Goal: Find specific page/section: Find specific page/section

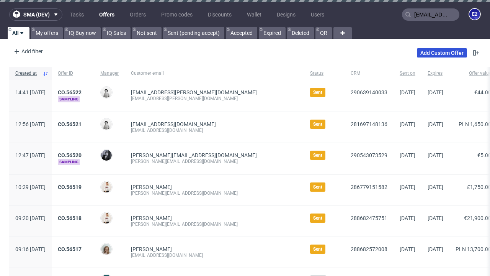
type input "[EMAIL_ADDRESS][PERSON_NAME][DOMAIN_NAME]"
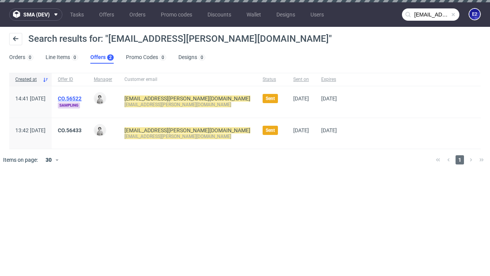
click at [102, 57] on link "Offers 2" at bounding box center [101, 57] width 23 height 12
click at [82, 98] on link "CO.56522" at bounding box center [70, 98] width 24 height 6
